Goal: Navigation & Orientation: Find specific page/section

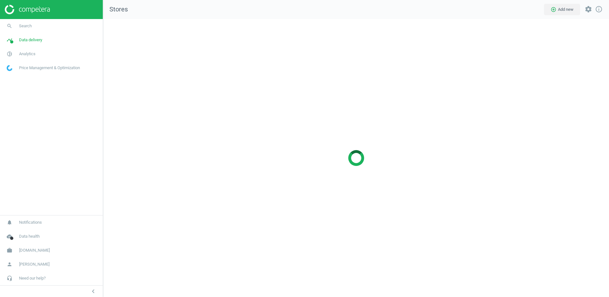
scroll to position [278, 506]
